Goal: Information Seeking & Learning: Learn about a topic

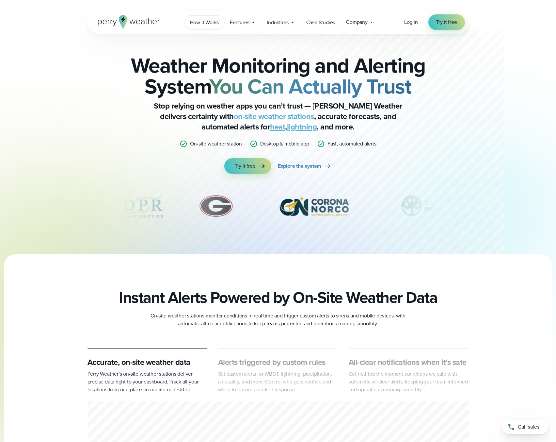
click at [204, 25] on span "How it Works" at bounding box center [204, 23] width 29 height 8
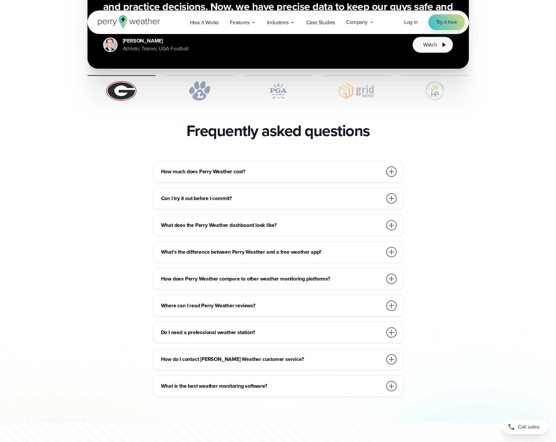
scroll to position [1342, 0]
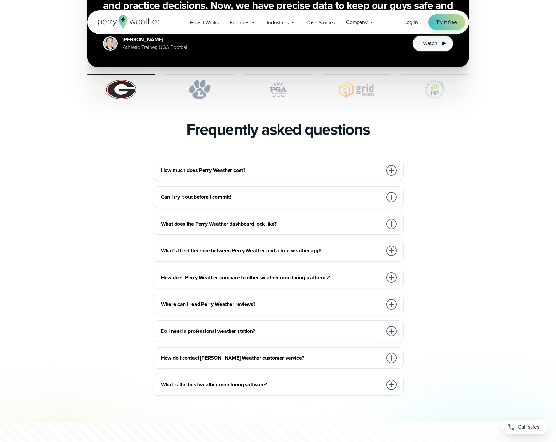
click at [274, 166] on h3 "How much does Perry Weather cost?" at bounding box center [271, 170] width 221 height 8
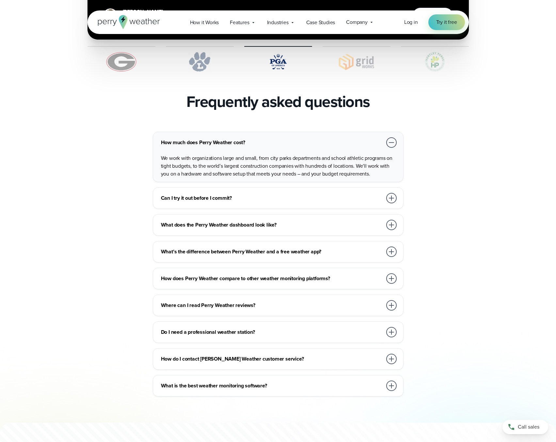
scroll to position [1377, 0]
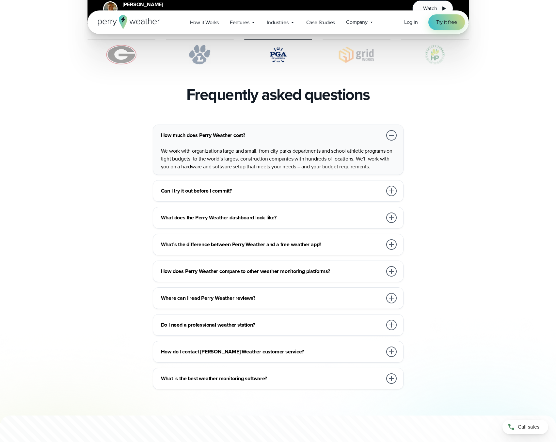
click at [236, 321] on h3 "Do I need a professional weather station?" at bounding box center [271, 325] width 221 height 8
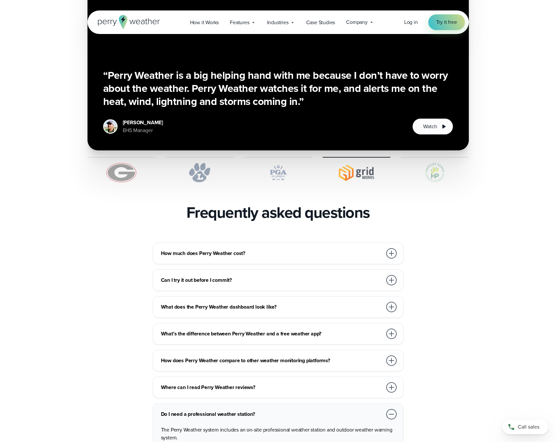
scroll to position [1251, 0]
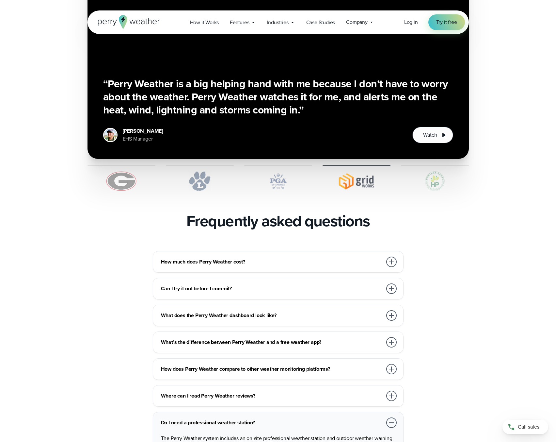
click at [205, 258] on h3 "How much does Perry Weather cost?" at bounding box center [271, 262] width 221 height 8
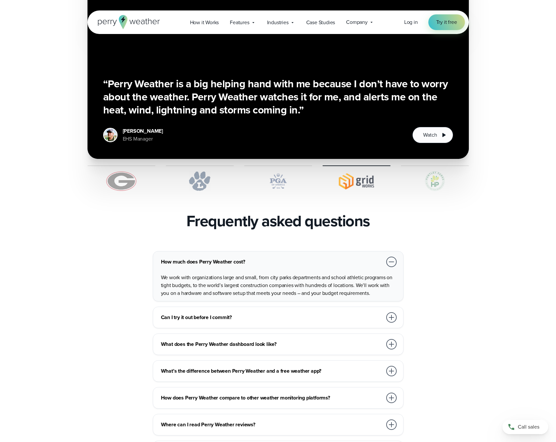
click at [202, 313] on h3 "Can I try it out before I commit?" at bounding box center [271, 317] width 221 height 8
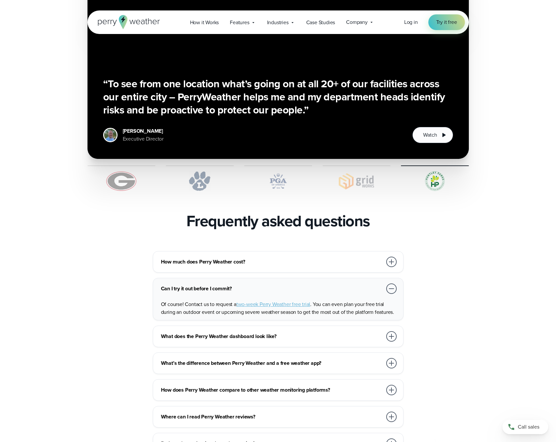
click at [208, 332] on h3 "What does the Perry Weather dashboard look like?" at bounding box center [271, 336] width 221 height 8
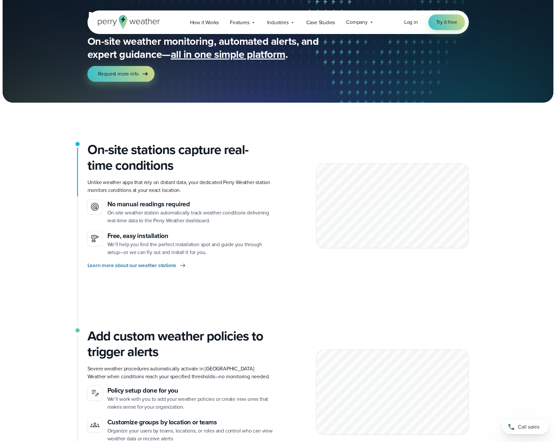
scroll to position [0, 0]
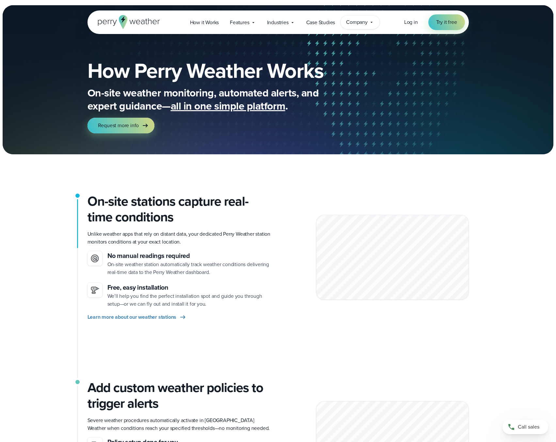
click at [356, 23] on span "Company" at bounding box center [357, 22] width 22 height 8
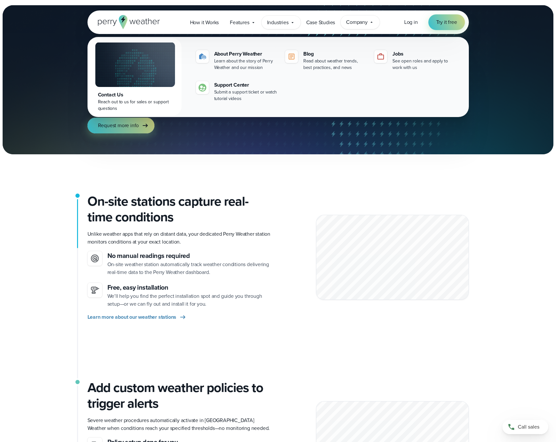
click at [291, 22] on icon at bounding box center [292, 22] width 5 height 5
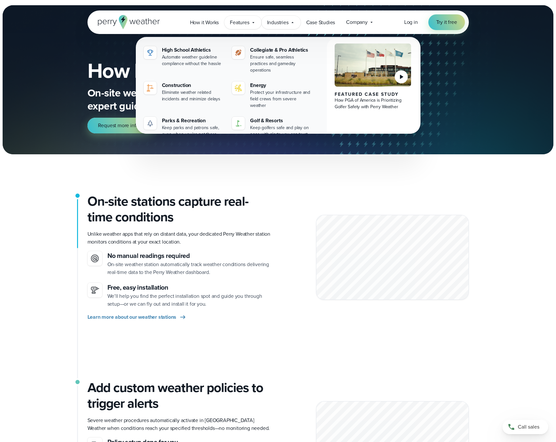
click at [246, 23] on span "Features" at bounding box center [239, 23] width 19 height 8
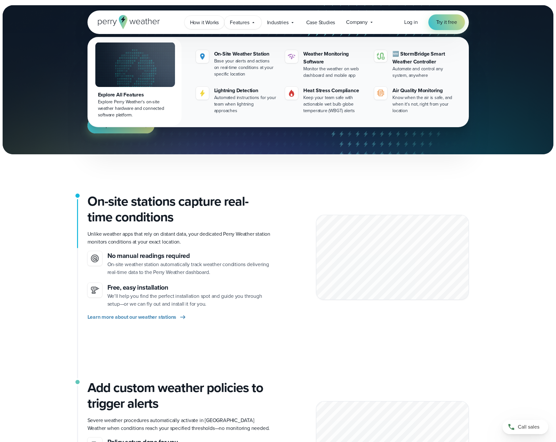
click at [197, 24] on span "How it Works" at bounding box center [204, 23] width 29 height 8
